Goal: Find specific page/section: Find specific page/section

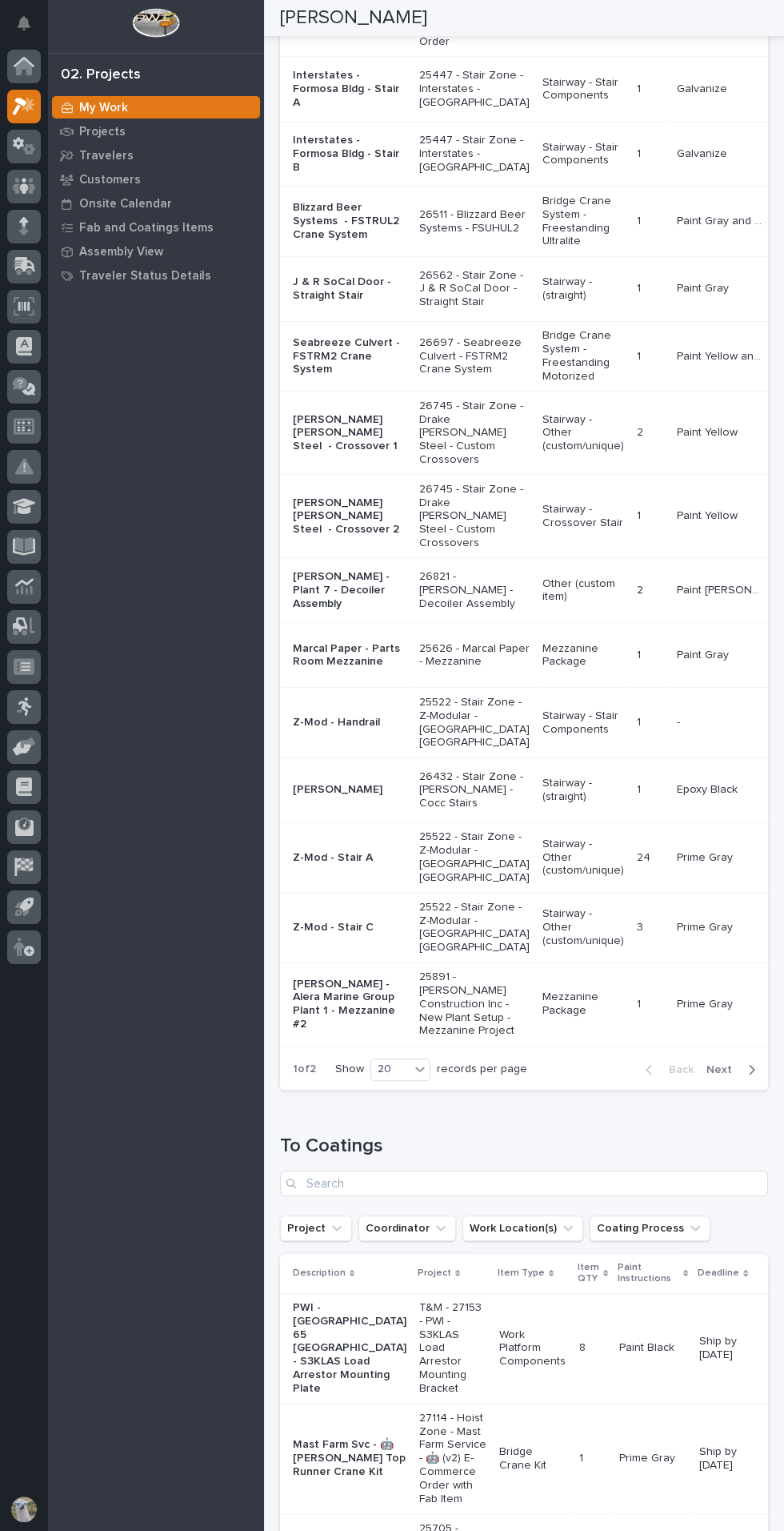
scroll to position [667, 0]
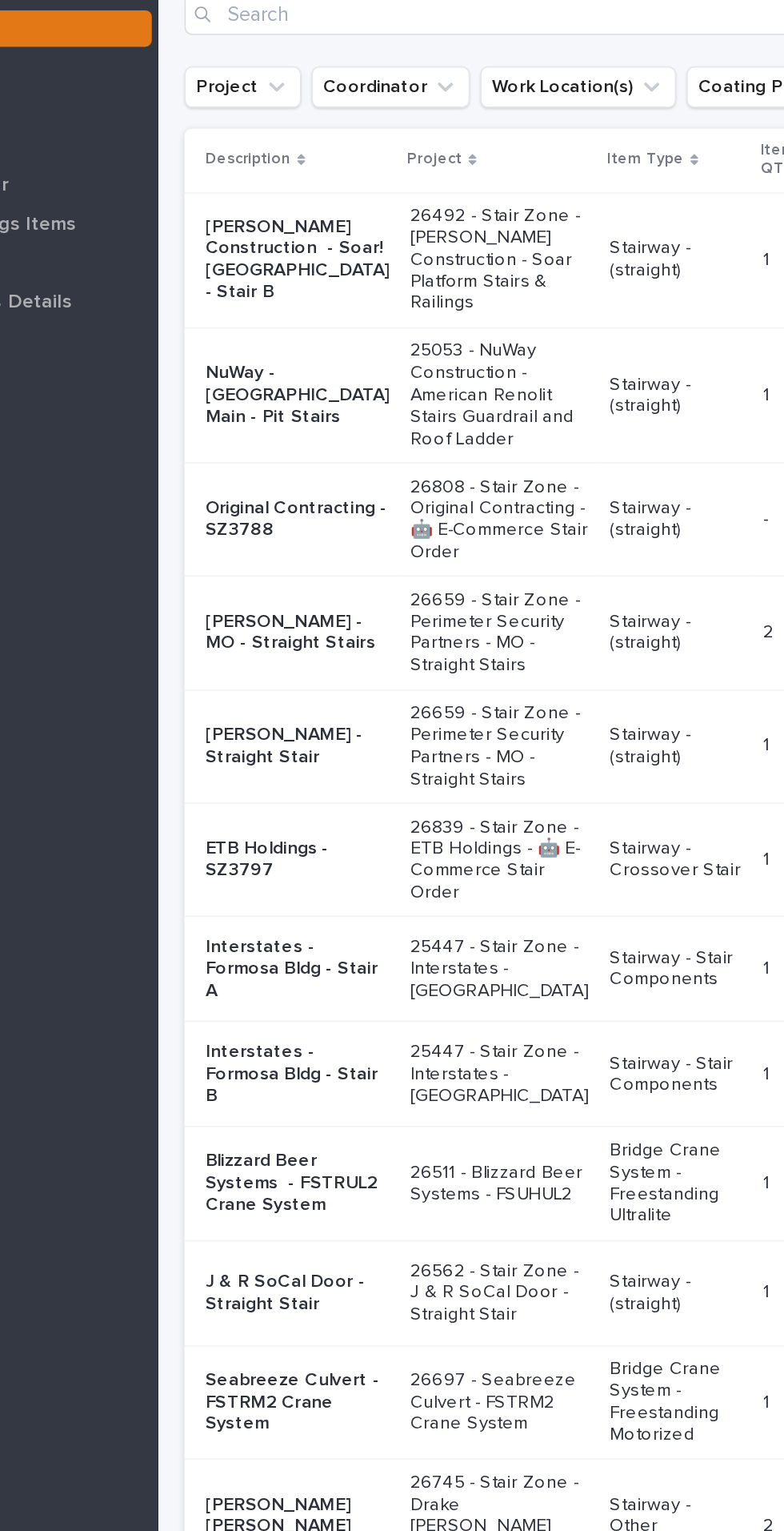
scroll to position [68, 0]
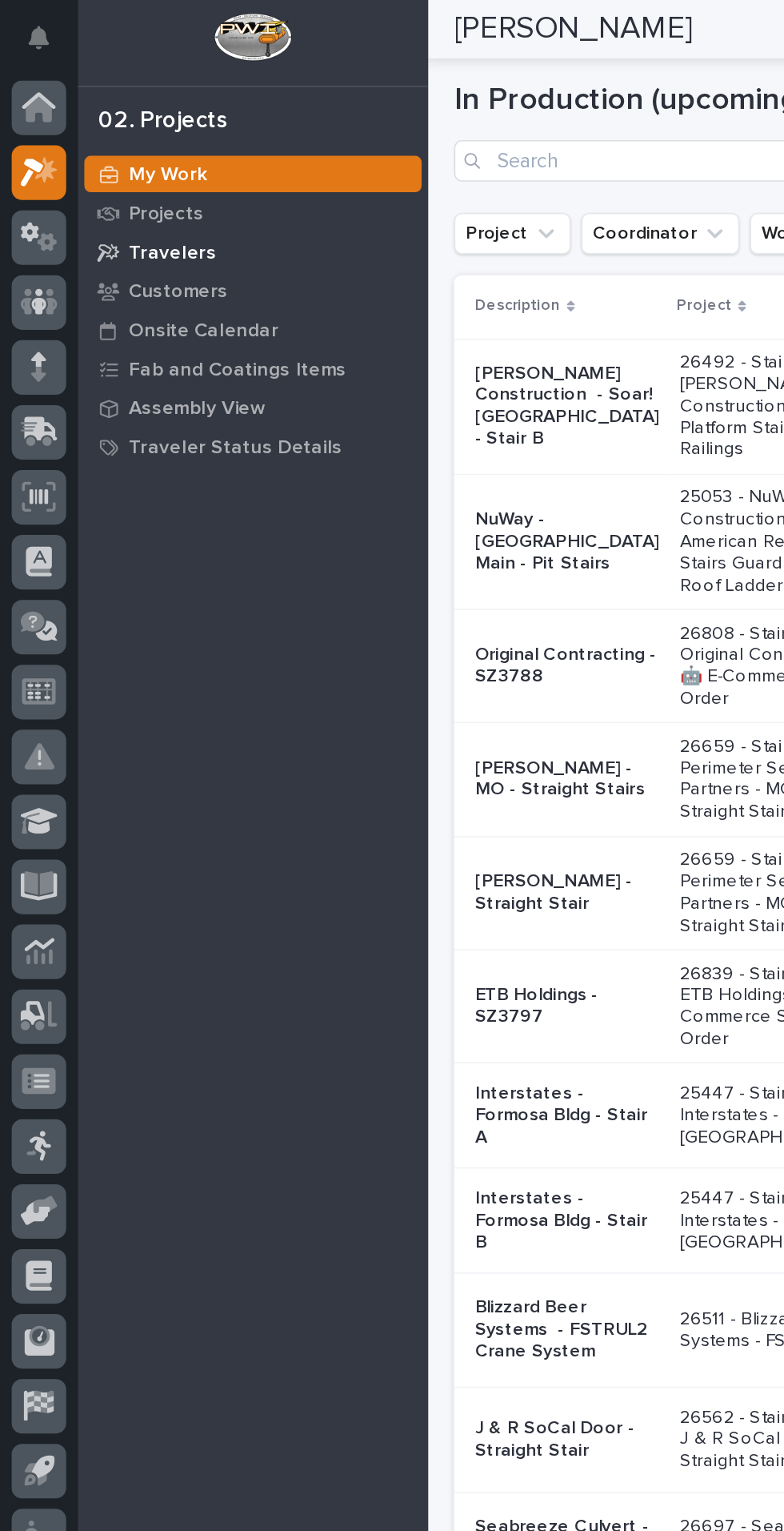
click at [99, 160] on p "Travelers" at bounding box center [106, 156] width 54 height 15
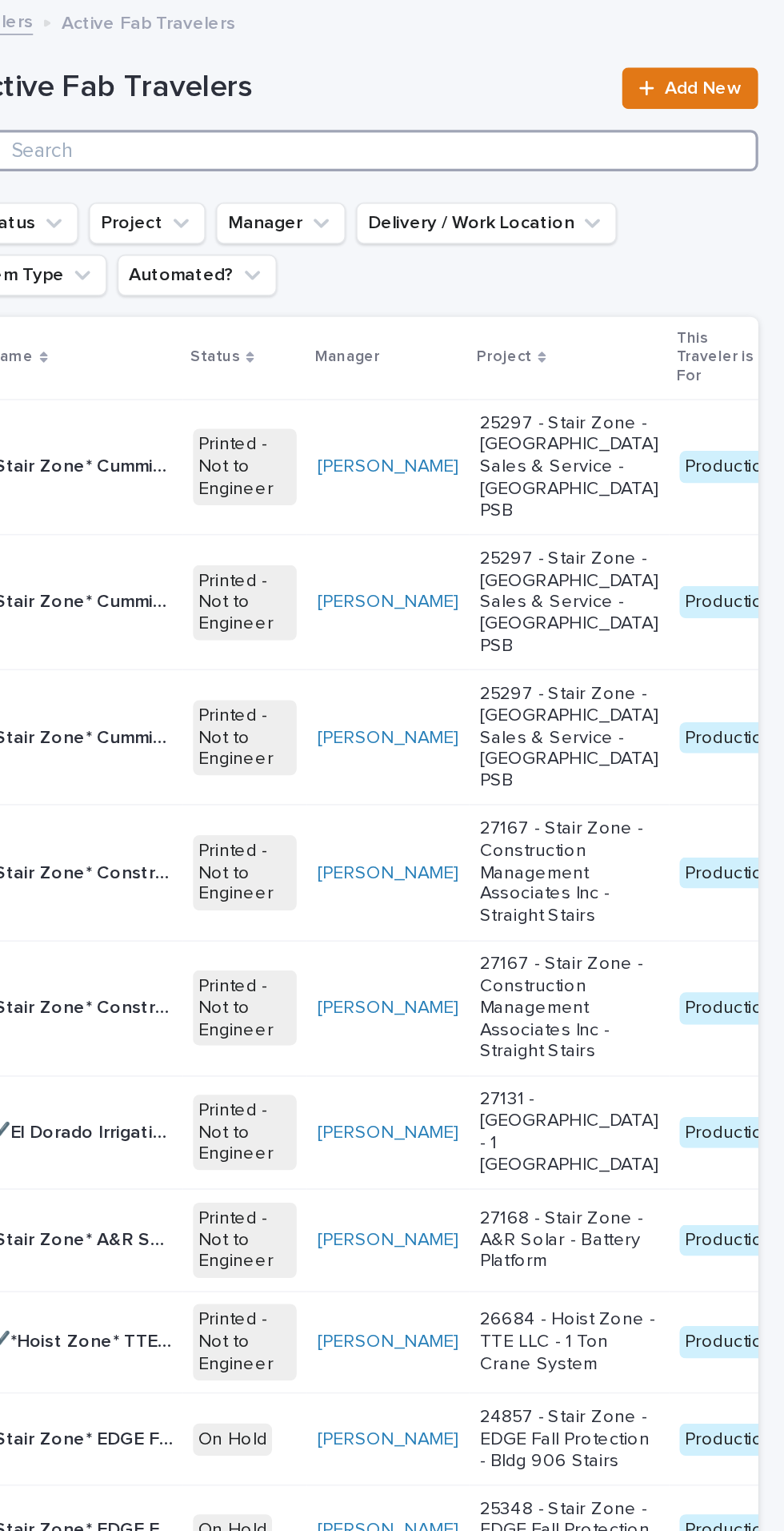
click at [357, 87] on input "Search" at bounding box center [524, 92] width 489 height 25
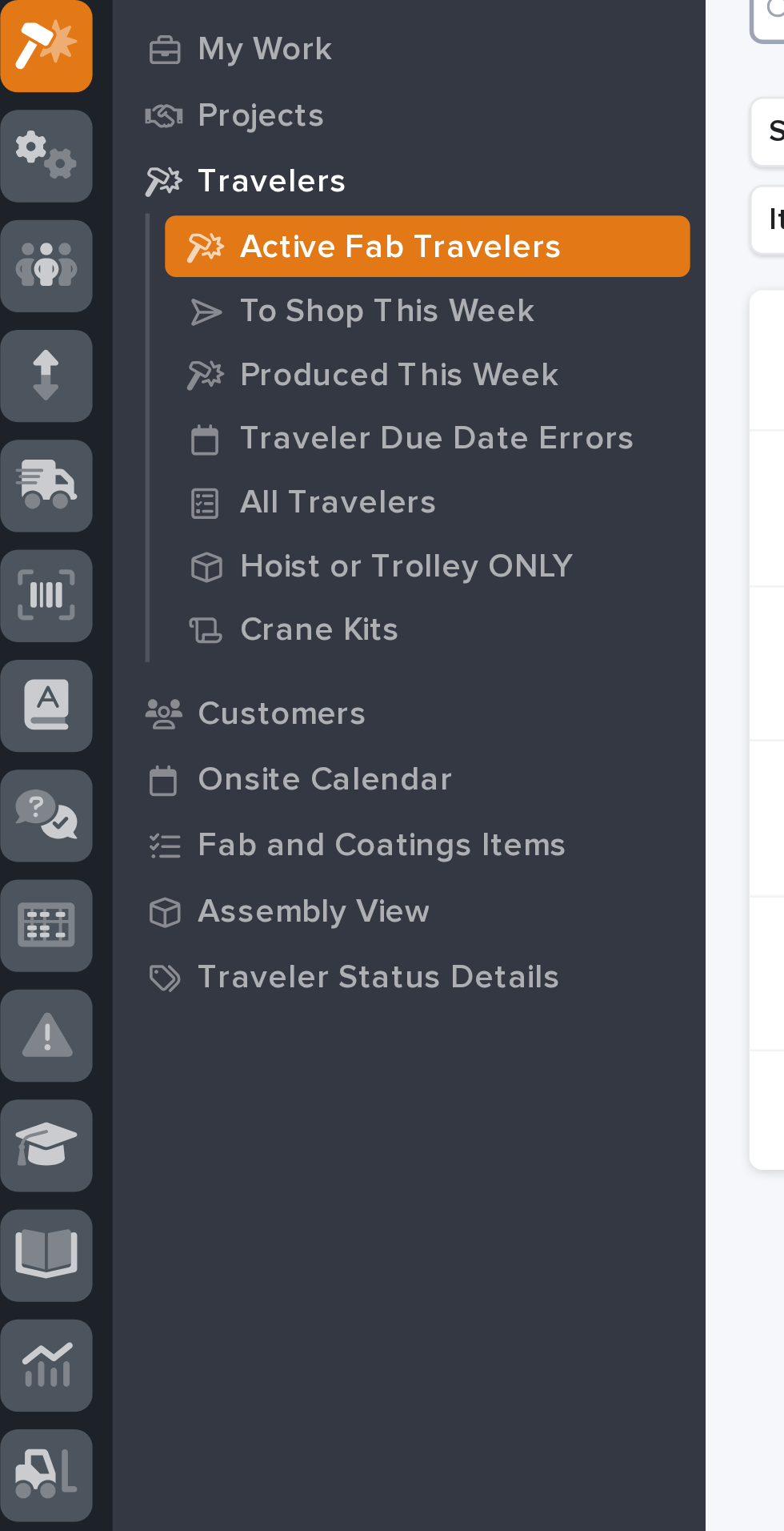
type input "25626"
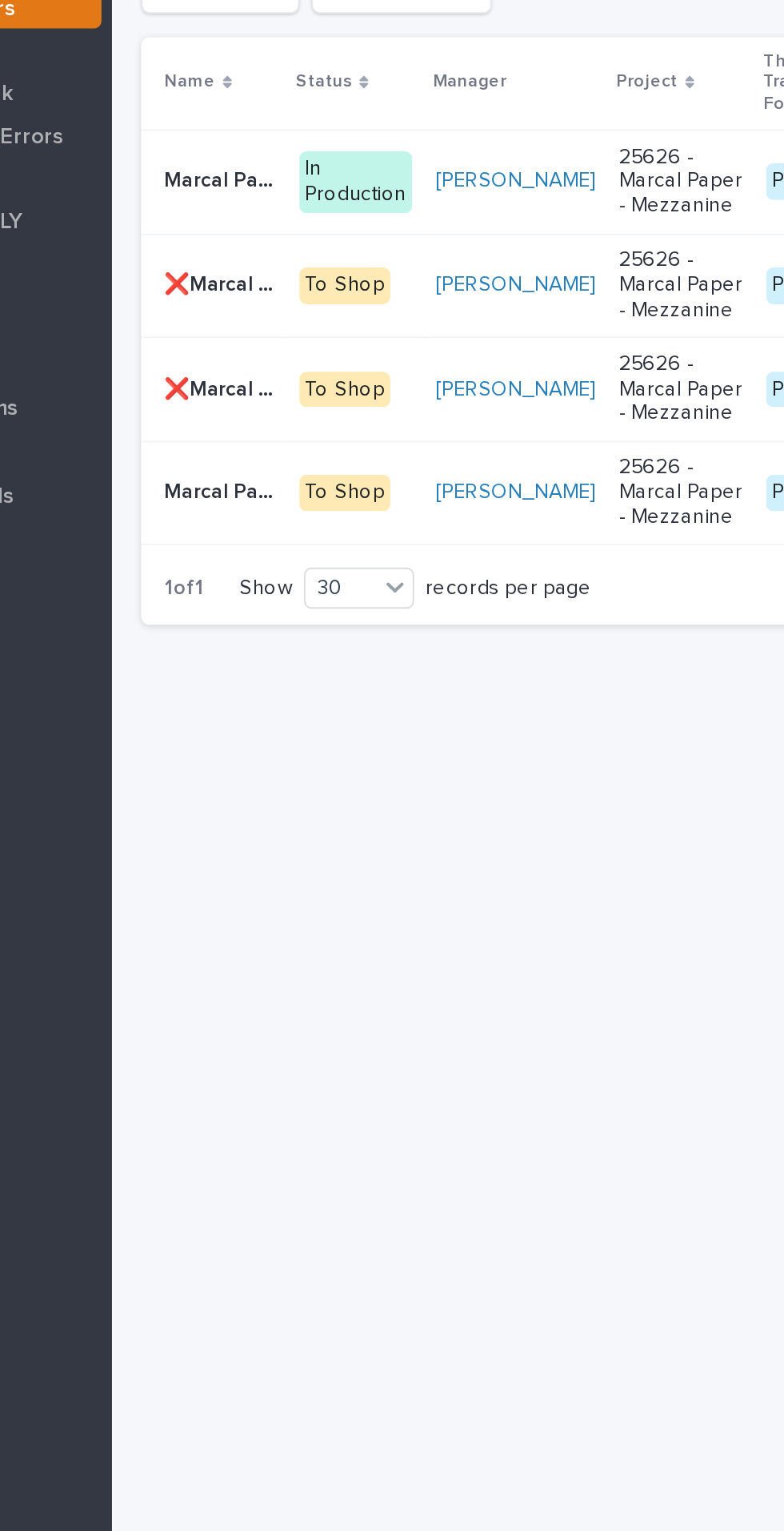
click at [322, 274] on p "Marcal Paper - Parts Room Mezzanine" at bounding box center [324, 272] width 64 height 17
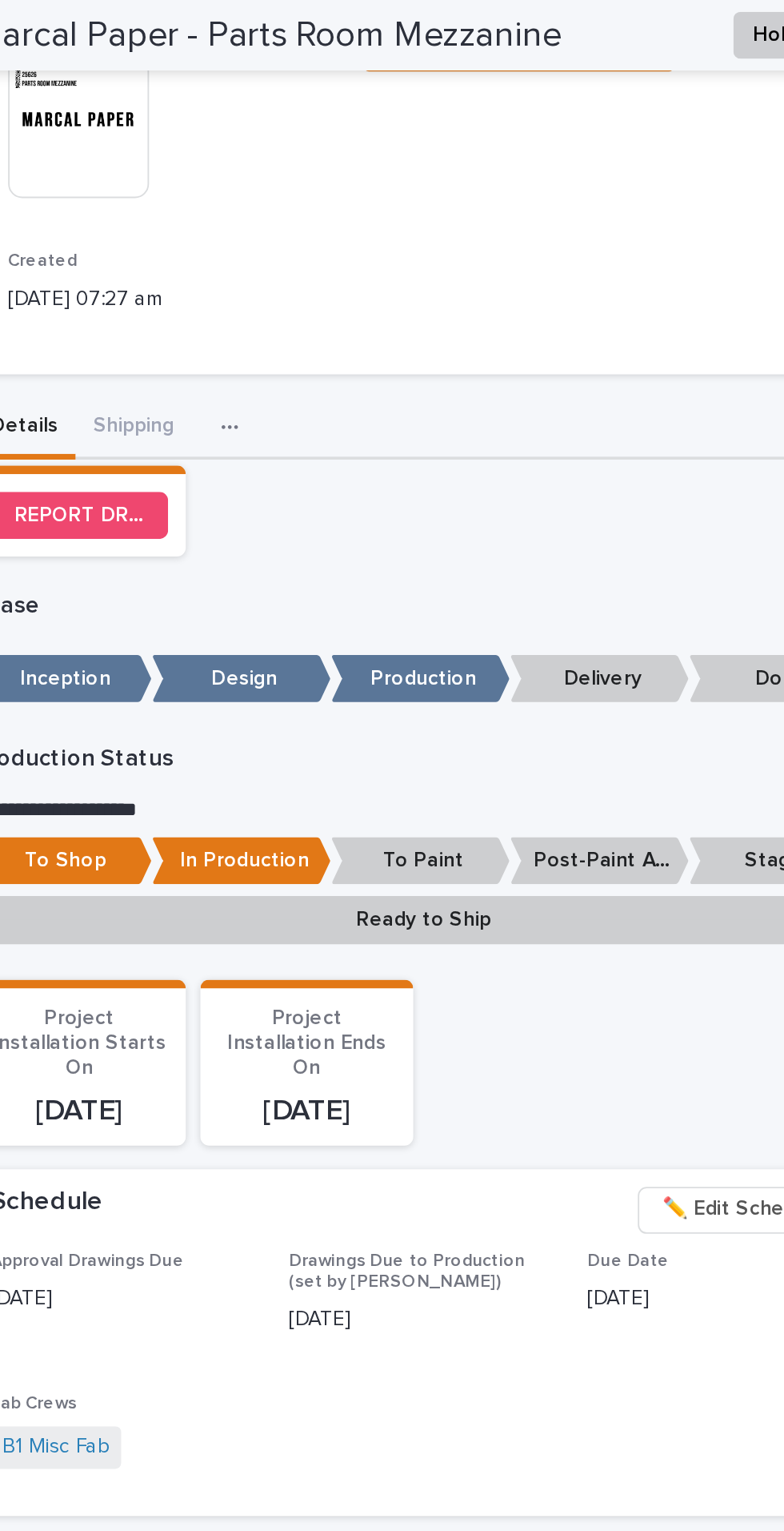
scroll to position [342, 0]
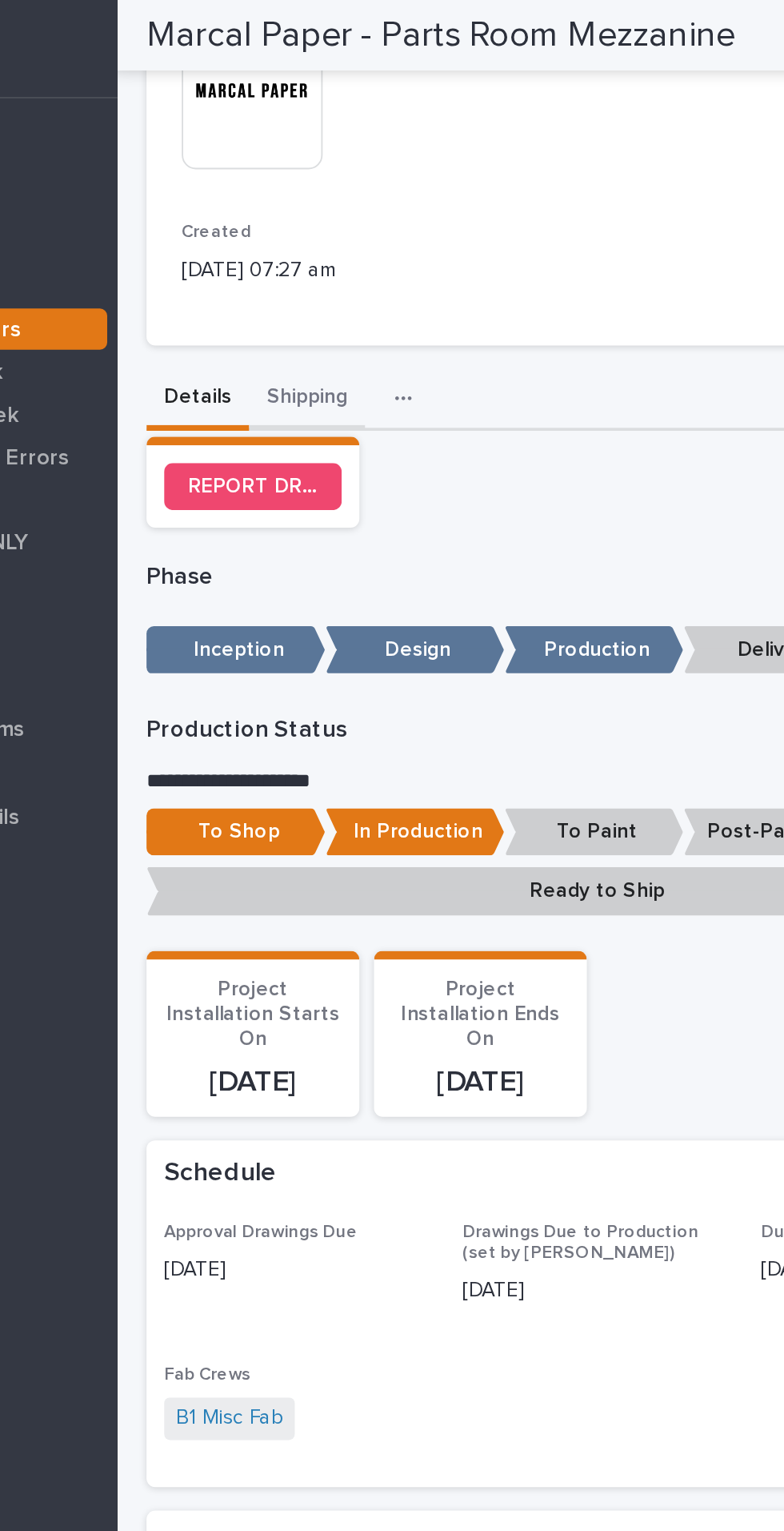
click at [368, 226] on div "**********" at bounding box center [524, 624] width 489 height 1823
